Goal: Information Seeking & Learning: Learn about a topic

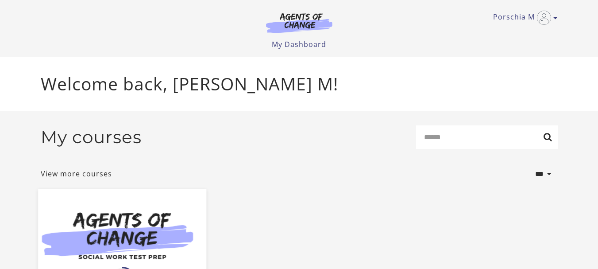
click at [170, 228] on img at bounding box center [122, 234] width 168 height 91
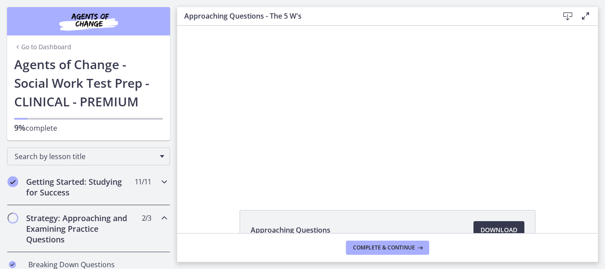
click at [159, 186] on icon "Chapters" at bounding box center [164, 181] width 11 height 11
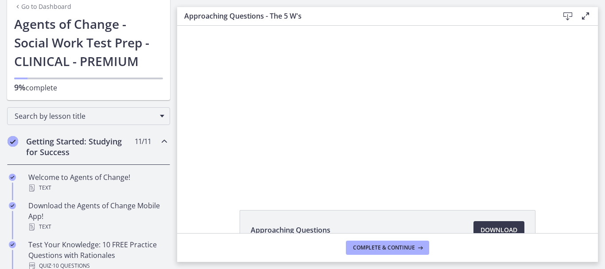
scroll to position [40, 0]
click at [157, 136] on div "Getting Started: Studying for Success 11 / 11 Completed" at bounding box center [88, 147] width 163 height 36
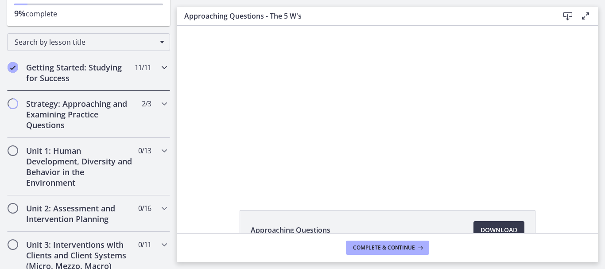
scroll to position [114, 0]
click at [159, 103] on icon "Chapters" at bounding box center [164, 103] width 11 height 11
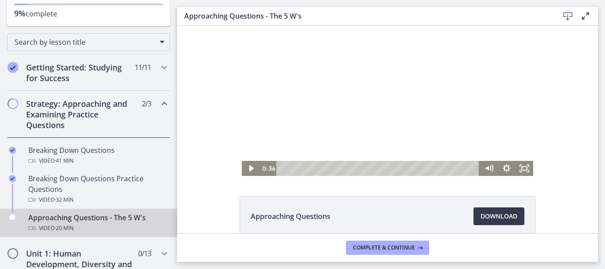
scroll to position [0, 0]
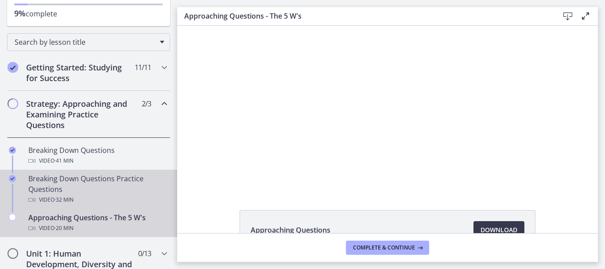
click at [86, 175] on div "Breaking Down Questions Practice Questions Video · 32 min" at bounding box center [97, 189] width 138 height 32
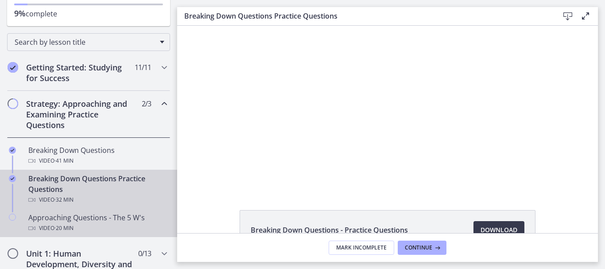
click at [82, 229] on div "Video · 20 min" at bounding box center [97, 228] width 138 height 11
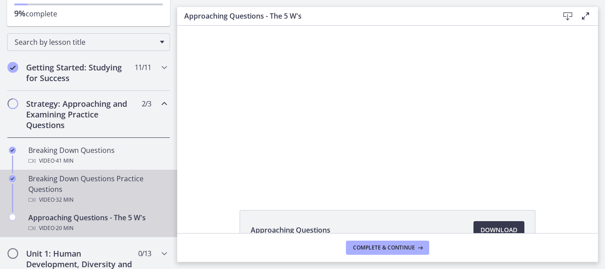
click at [96, 208] on link "Breaking Down Questions Practice Questions Video · 32 min" at bounding box center [88, 189] width 177 height 39
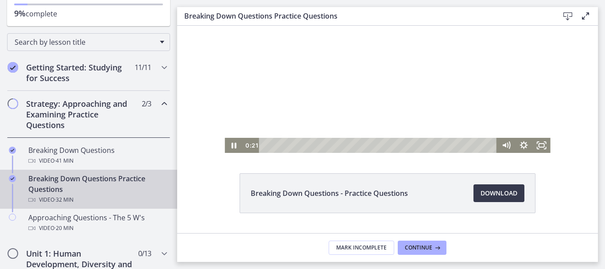
scroll to position [37, 0]
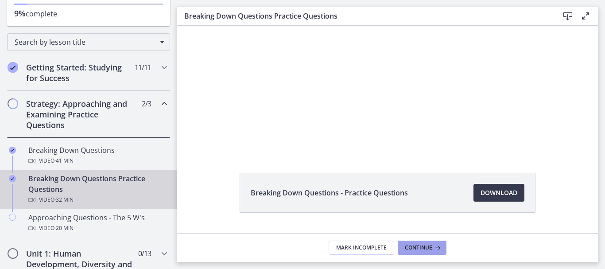
click at [433, 253] on button "Continue" at bounding box center [422, 247] width 49 height 14
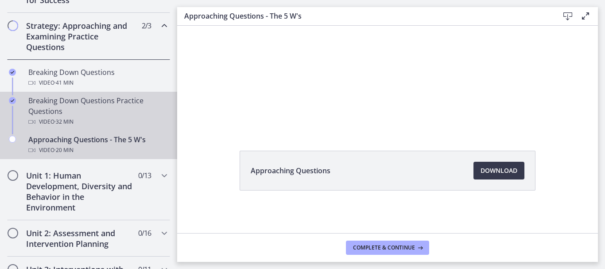
scroll to position [193, 0]
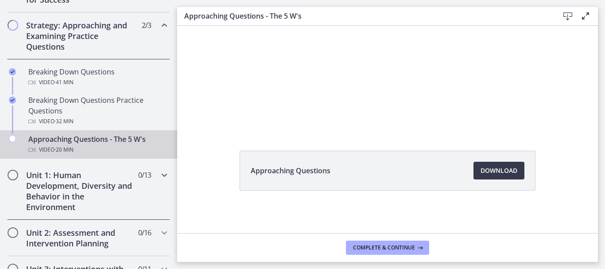
click at [161, 174] on icon "Chapters" at bounding box center [164, 175] width 11 height 11
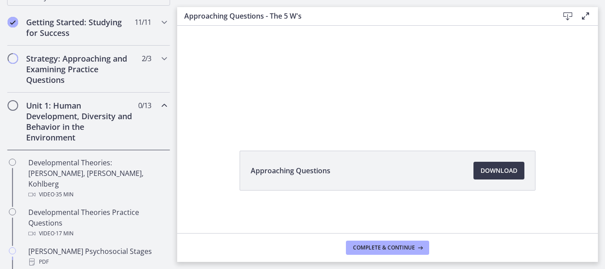
scroll to position [134, 0]
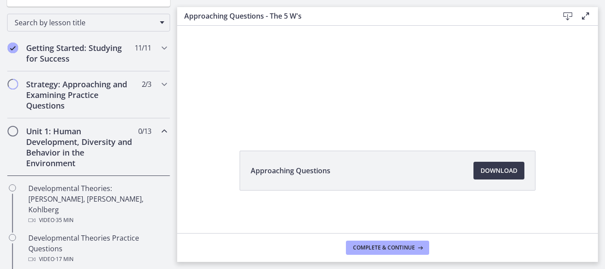
click at [159, 132] on icon "Chapters" at bounding box center [164, 131] width 11 height 11
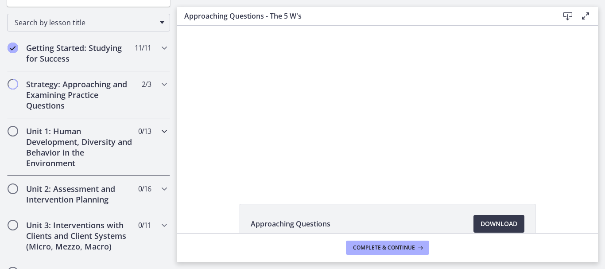
scroll to position [6, 0]
click at [159, 134] on icon "Chapters" at bounding box center [164, 131] width 11 height 11
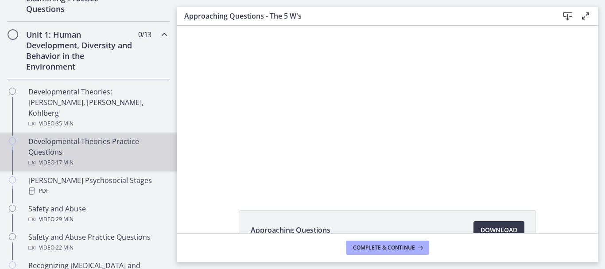
scroll to position [216, 0]
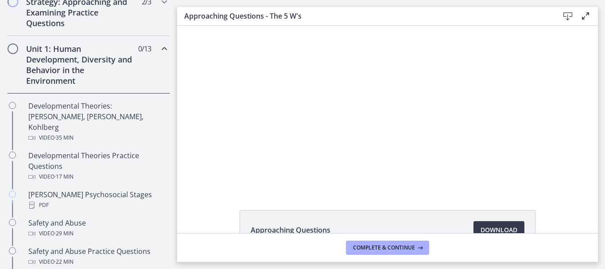
click at [159, 50] on icon "Chapters" at bounding box center [164, 48] width 11 height 11
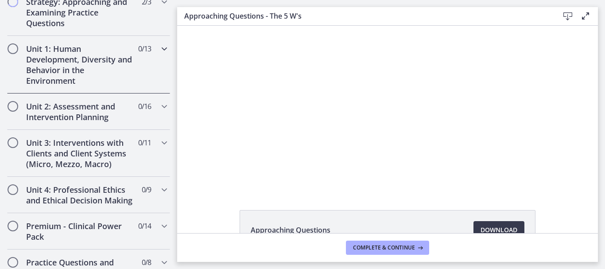
click at [159, 50] on icon "Chapters" at bounding box center [164, 48] width 11 height 11
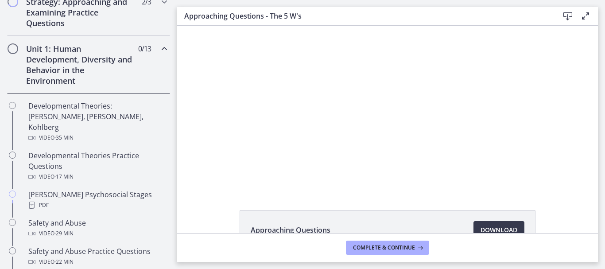
click at [187, 196] on div "Approaching Questions Download Opens in a new window" at bounding box center [387, 129] width 421 height 207
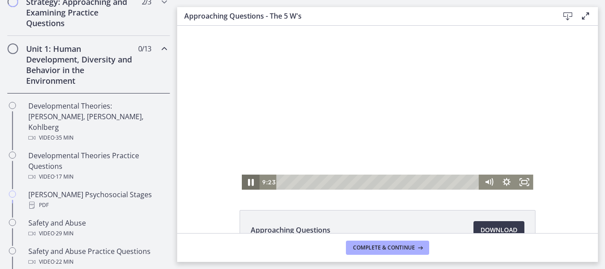
click at [245, 179] on icon "Pause" at bounding box center [250, 182] width 21 height 18
click at [245, 184] on icon "Play Video" at bounding box center [252, 181] width 18 height 15
click at [248, 184] on icon "Pause" at bounding box center [251, 182] width 6 height 7
click at [247, 176] on icon "Play Video" at bounding box center [252, 181] width 18 height 15
click at [161, 47] on icon "Chapters" at bounding box center [164, 48] width 11 height 11
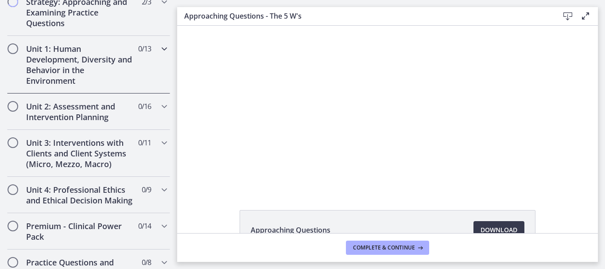
click at [159, 47] on icon "Chapters" at bounding box center [164, 48] width 11 height 11
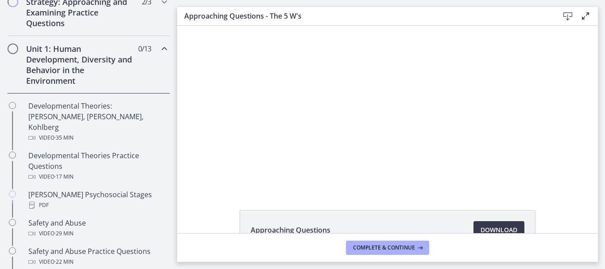
scroll to position [59, 0]
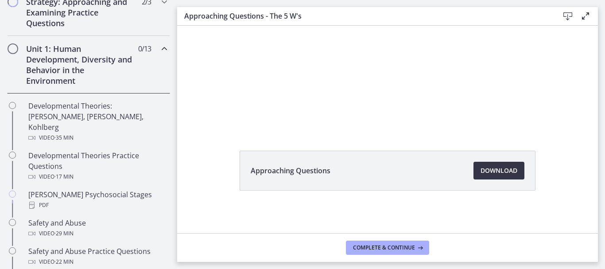
click at [491, 171] on span "Download Opens in a new window" at bounding box center [498, 170] width 37 height 11
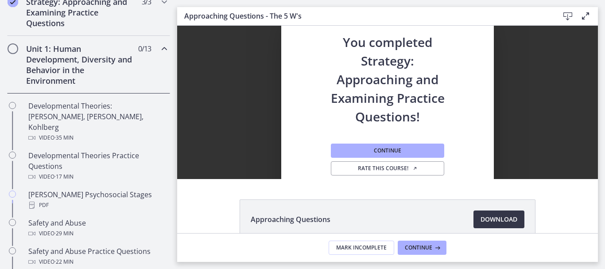
scroll to position [0, 0]
click at [383, 169] on span "Rate this course!" at bounding box center [388, 168] width 60 height 7
click at [396, 147] on span "Continue" at bounding box center [387, 150] width 27 height 7
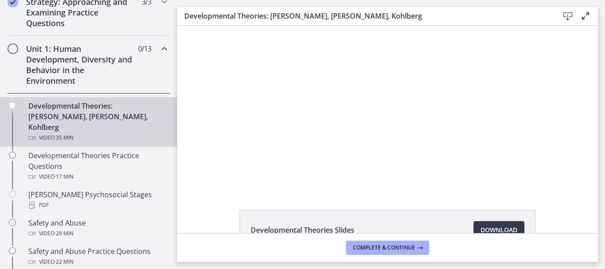
scroll to position [59, 0]
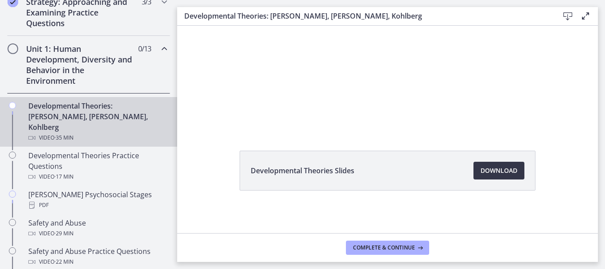
click at [473, 165] on link "Download Opens in a new window" at bounding box center [498, 171] width 51 height 18
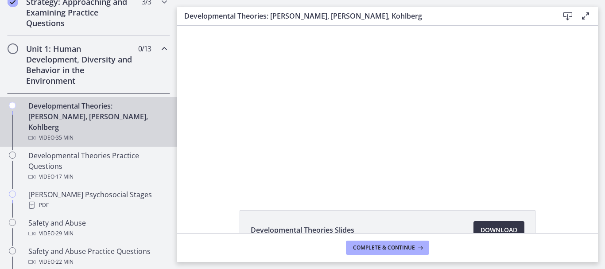
scroll to position [0, 0]
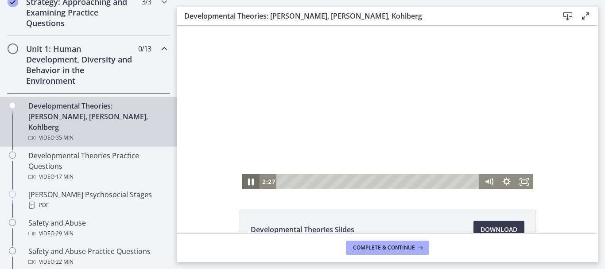
click at [245, 179] on icon "Pause" at bounding box center [250, 182] width 21 height 18
